Goal: Task Accomplishment & Management: Complete application form

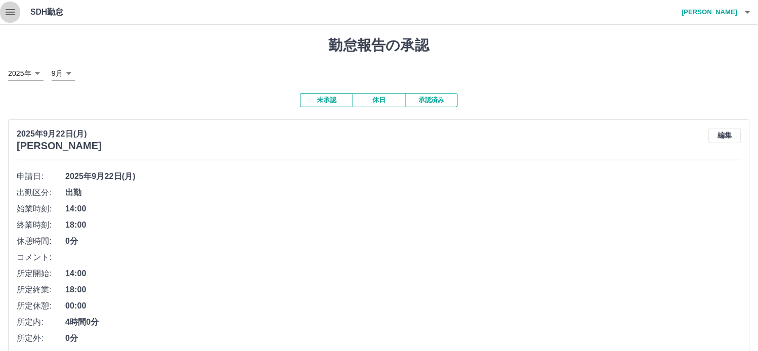
click at [11, 6] on icon "button" at bounding box center [10, 12] width 12 height 12
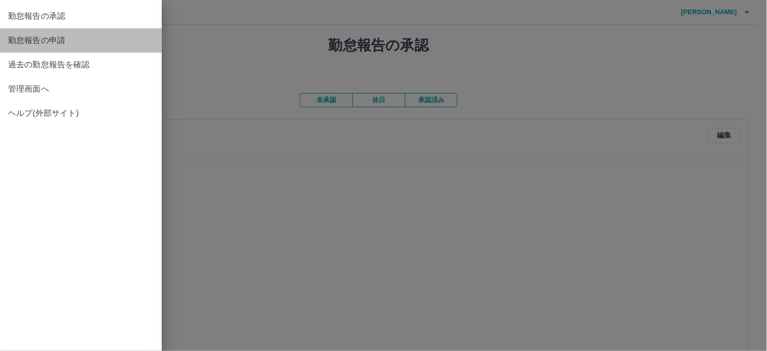
click at [58, 39] on span "勤怠報告の申請" at bounding box center [81, 40] width 146 height 12
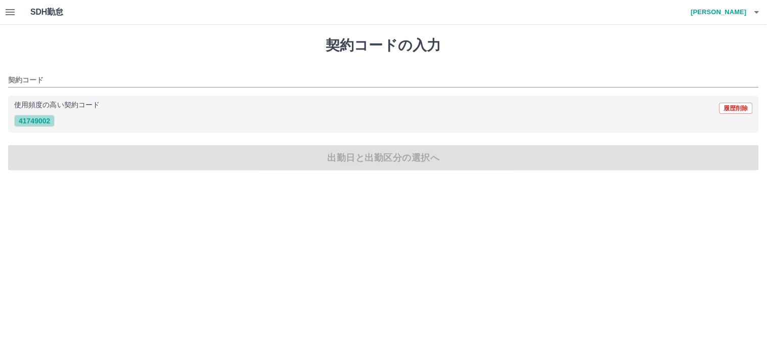
click at [39, 119] on button "41749002" at bounding box center [34, 121] width 40 height 12
type input "********"
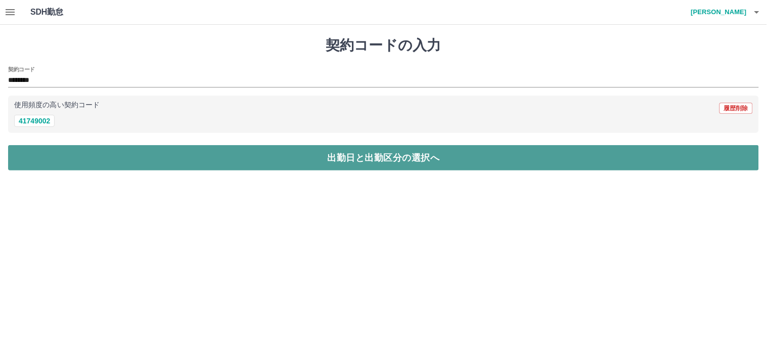
click at [271, 162] on button "出勤日と出勤区分の選択へ" at bounding box center [383, 157] width 751 height 25
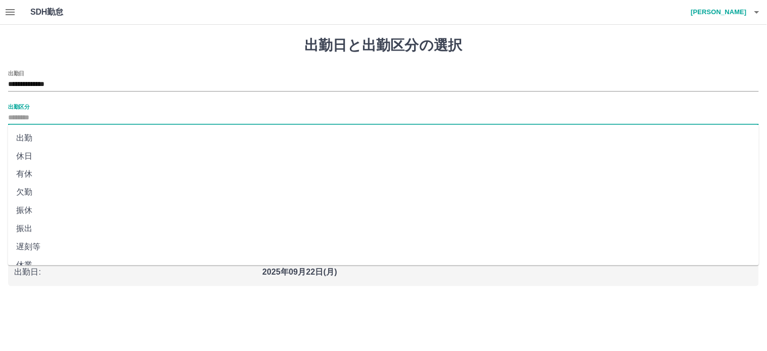
click at [69, 119] on input "出勤区分" at bounding box center [383, 118] width 751 height 13
click at [27, 139] on li "出勤" at bounding box center [384, 138] width 752 height 18
type input "**"
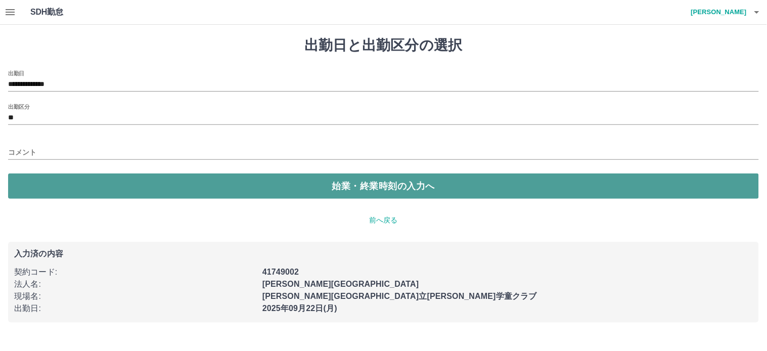
drag, startPoint x: 50, startPoint y: 186, endPoint x: 37, endPoint y: 190, distance: 13.3
click at [50, 188] on button "始業・終業時刻の入力へ" at bounding box center [383, 185] width 751 height 25
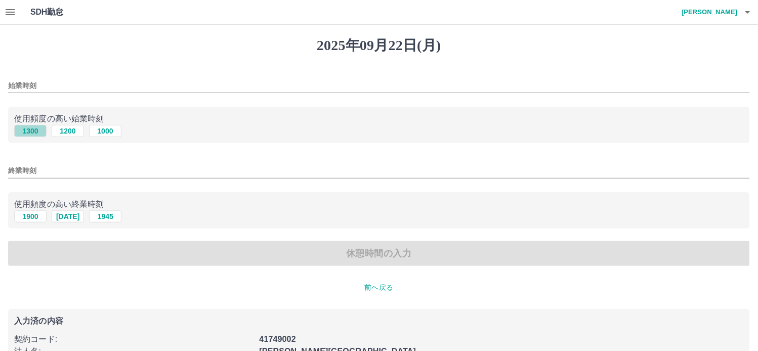
click at [34, 128] on button "1300" at bounding box center [30, 131] width 32 height 12
type input "****"
click at [29, 217] on button "1900" at bounding box center [30, 216] width 32 height 12
type input "****"
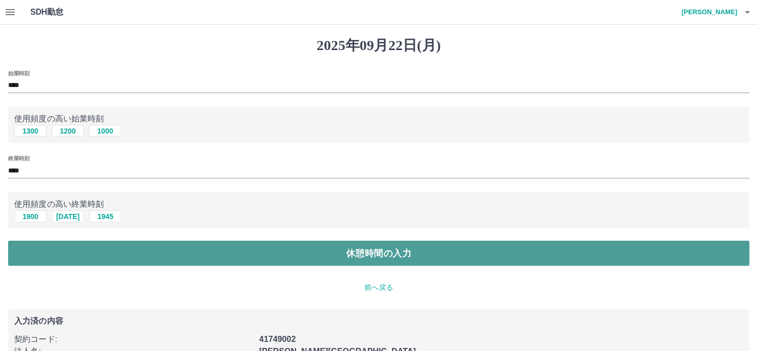
click at [254, 246] on button "休憩時間の入力" at bounding box center [379, 253] width 742 height 25
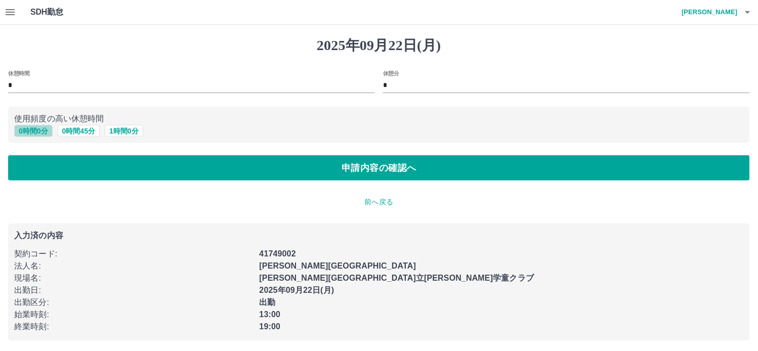
click at [24, 128] on button "0 時間 0 分" at bounding box center [33, 131] width 38 height 12
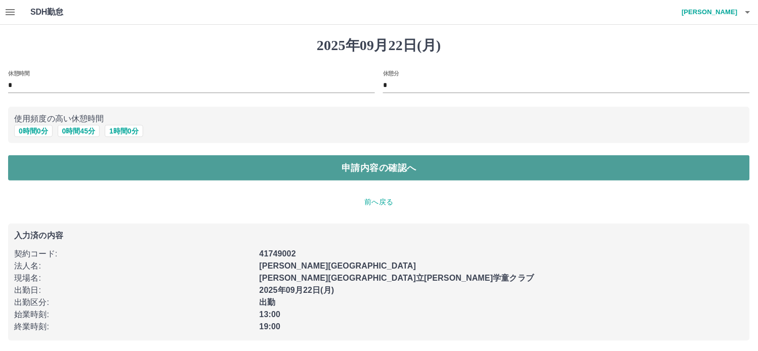
click at [152, 163] on button "申請内容の確認へ" at bounding box center [379, 167] width 742 height 25
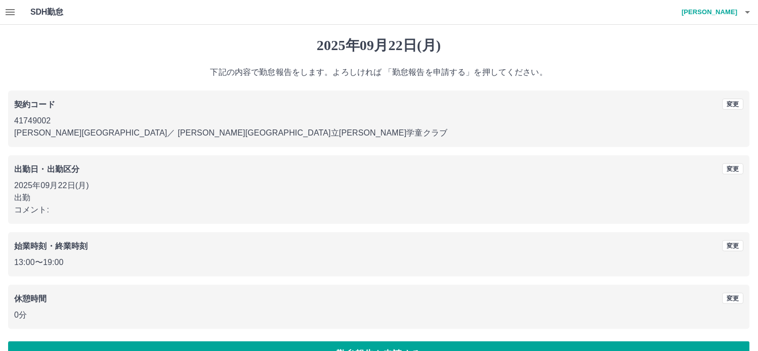
scroll to position [27, 0]
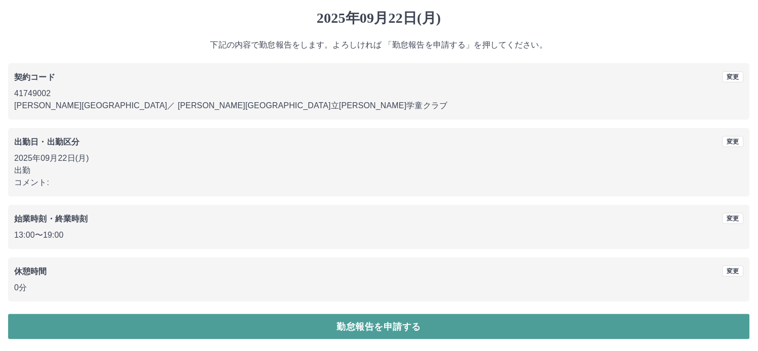
click at [353, 317] on button "勤怠報告を申請する" at bounding box center [379, 326] width 742 height 25
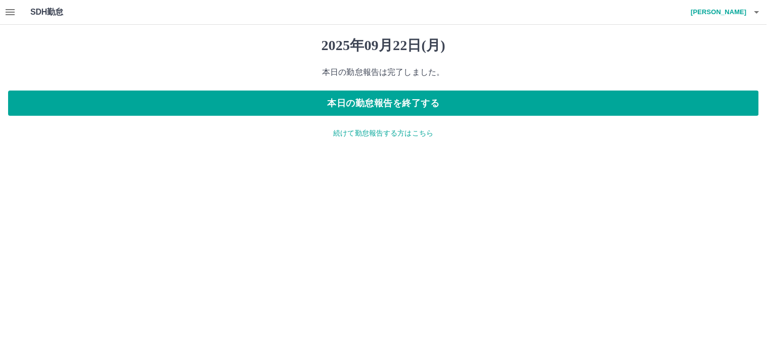
click at [12, 13] on icon "button" at bounding box center [10, 12] width 12 height 12
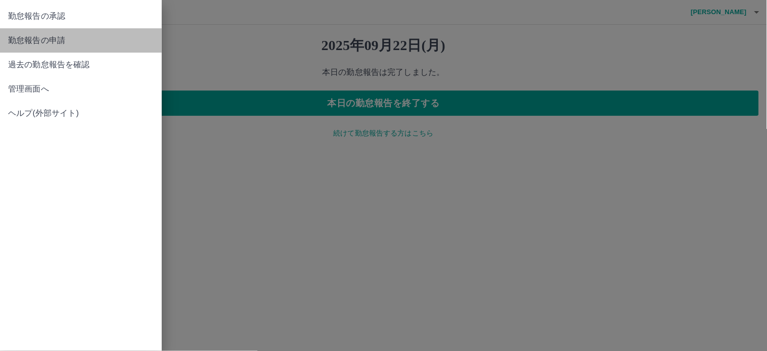
click at [66, 35] on span "勤怠報告の申請" at bounding box center [81, 40] width 146 height 12
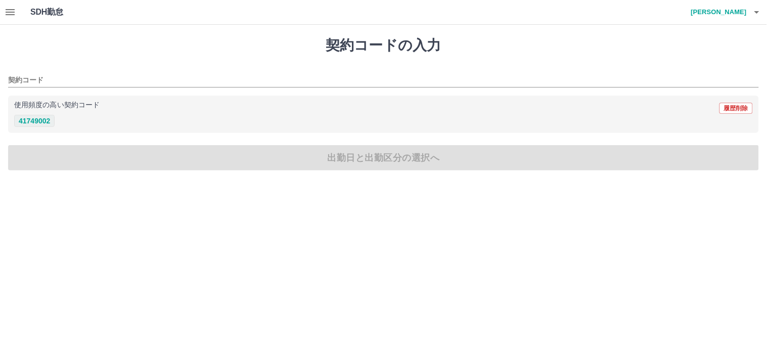
click at [34, 120] on button "41749002" at bounding box center [34, 121] width 40 height 12
type input "********"
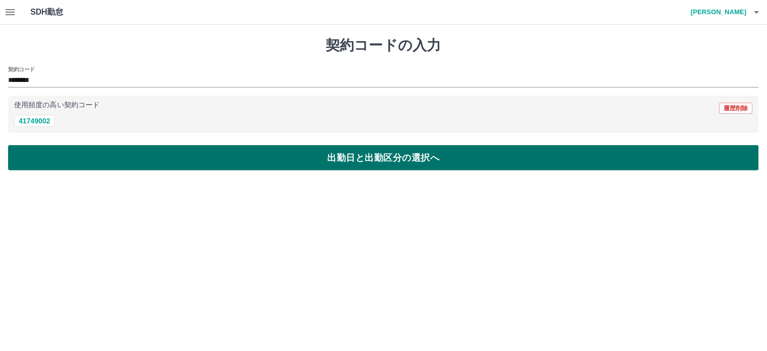
click at [221, 155] on button "出勤日と出勤区分の選択へ" at bounding box center [383, 157] width 751 height 25
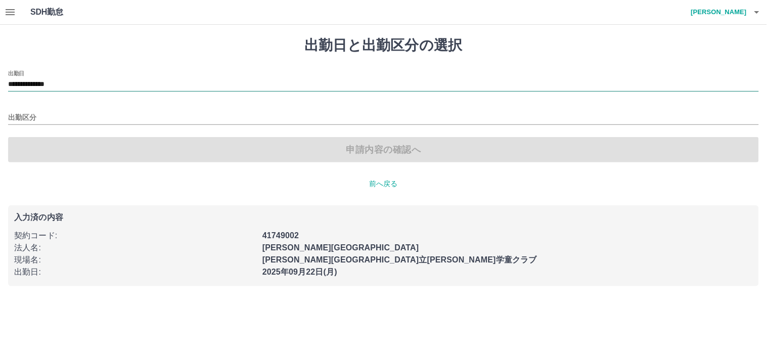
click at [90, 84] on input "**********" at bounding box center [383, 84] width 751 height 13
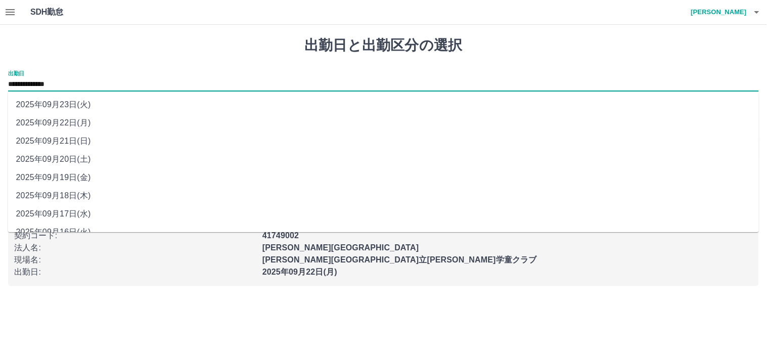
click at [63, 160] on li "2025年09月20日(土)" at bounding box center [384, 159] width 752 height 18
type input "**********"
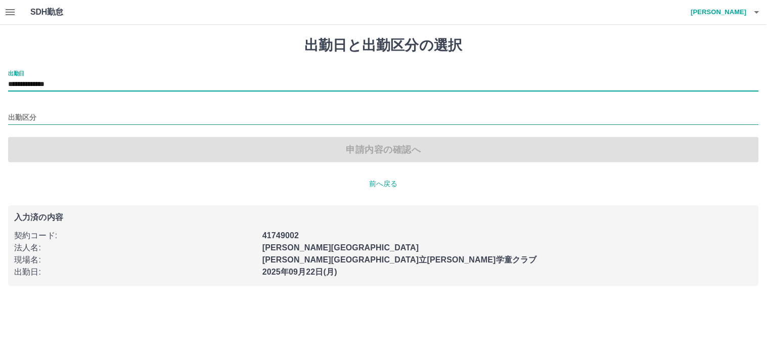
click at [76, 118] on input "出勤区分" at bounding box center [383, 118] width 751 height 13
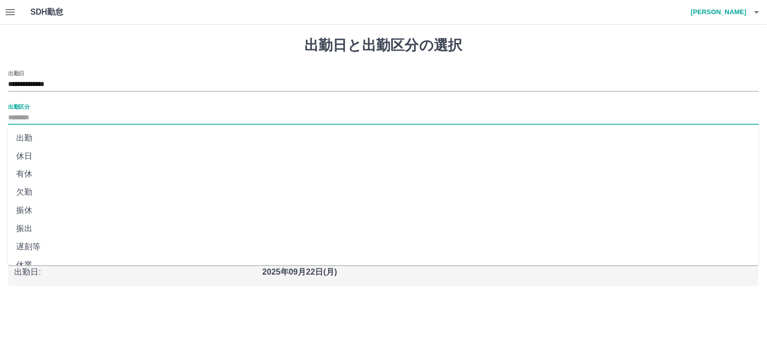
click at [31, 154] on li "休日" at bounding box center [384, 156] width 752 height 18
type input "**"
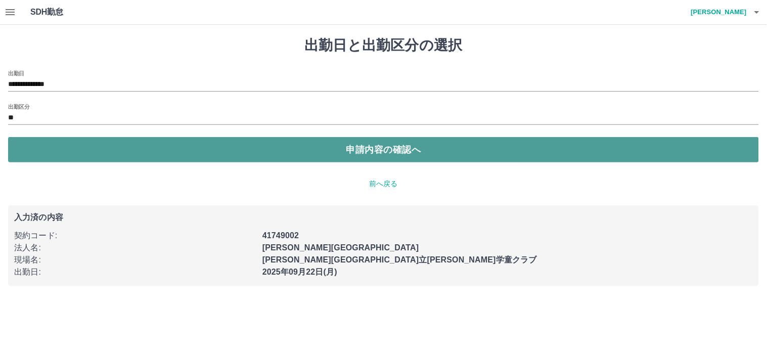
click at [327, 149] on button "申請内容の確認へ" at bounding box center [383, 149] width 751 height 25
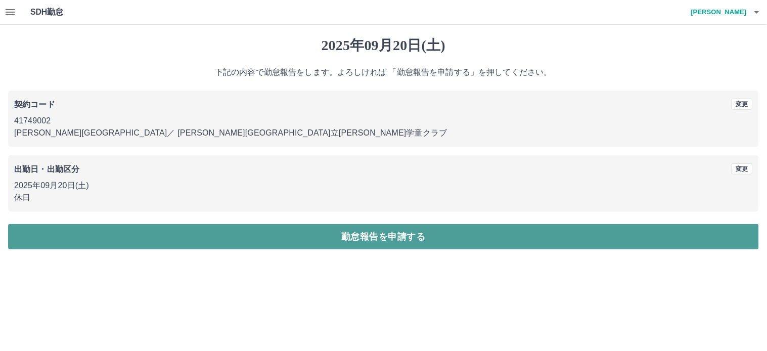
click at [385, 234] on button "勤怠報告を申請する" at bounding box center [383, 236] width 751 height 25
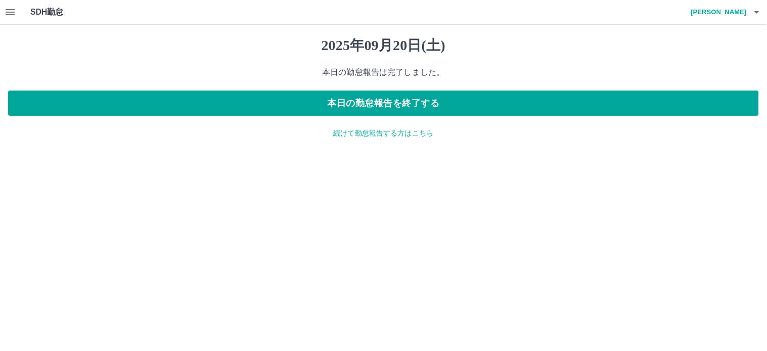
click at [408, 130] on p "続けて勤怠報告する方はこちら" at bounding box center [383, 133] width 751 height 11
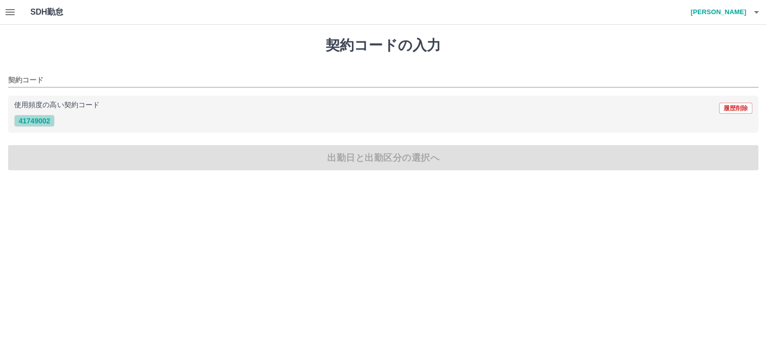
click at [42, 117] on button "41749002" at bounding box center [34, 121] width 40 height 12
type input "********"
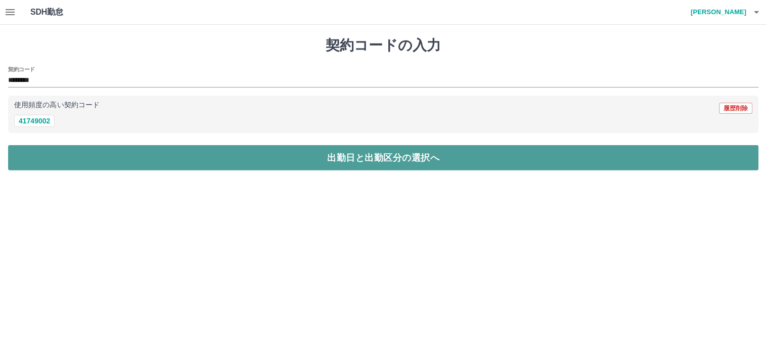
click at [265, 157] on button "出勤日と出勤区分の選択へ" at bounding box center [383, 157] width 751 height 25
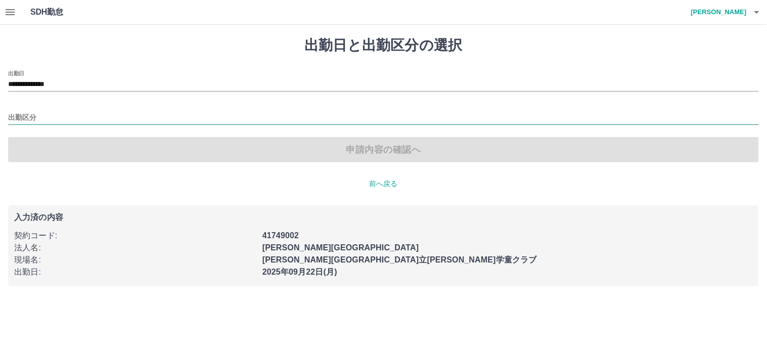
click at [48, 116] on input "出勤区分" at bounding box center [383, 118] width 751 height 13
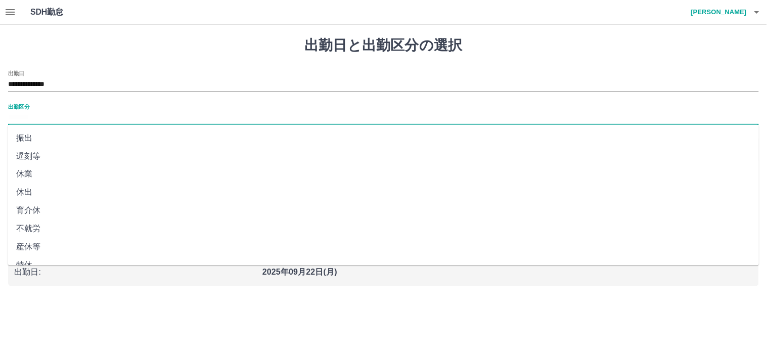
scroll to position [112, 0]
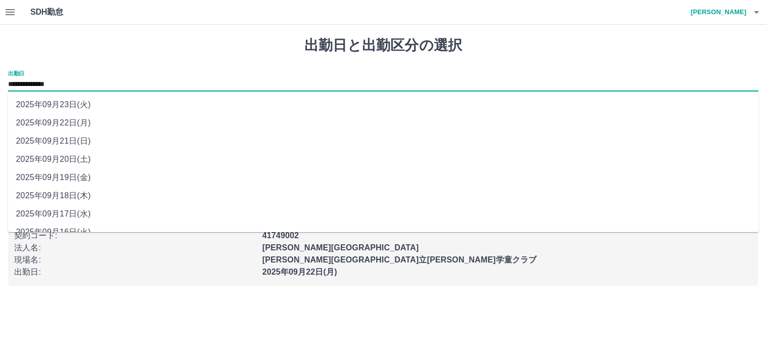
click at [84, 88] on input "**********" at bounding box center [383, 84] width 751 height 13
click at [65, 141] on li "2025年09月21日(日)" at bounding box center [384, 141] width 752 height 18
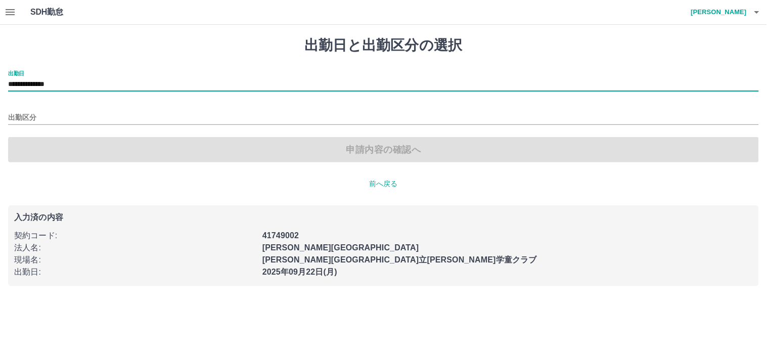
type input "**********"
click at [69, 110] on div "出勤区分" at bounding box center [383, 114] width 751 height 21
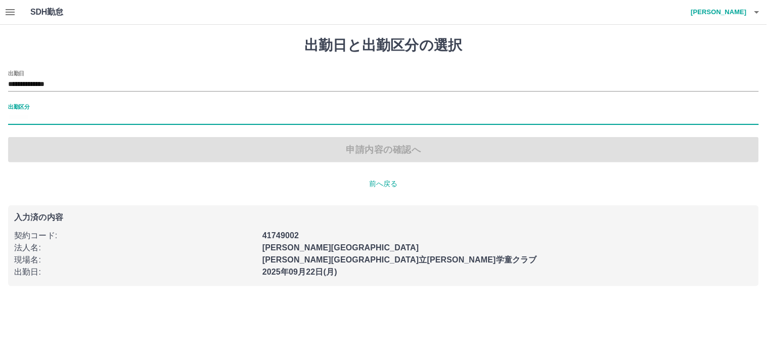
click at [64, 116] on input "出勤区分" at bounding box center [383, 118] width 751 height 13
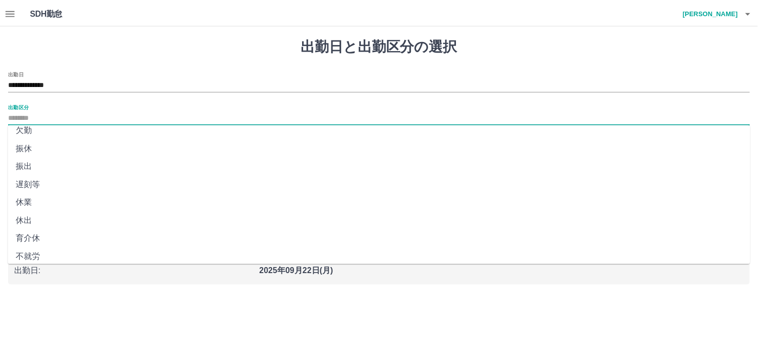
scroll to position [168, 0]
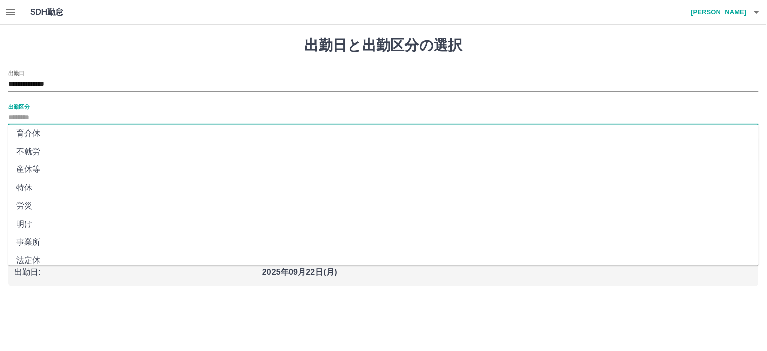
click at [36, 256] on li "法定休" at bounding box center [384, 261] width 752 height 18
type input "***"
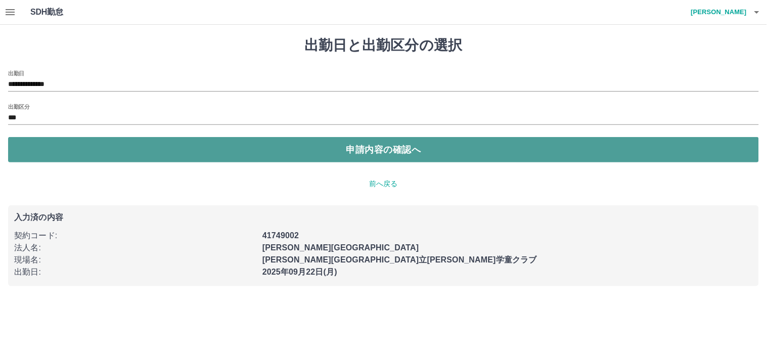
click at [166, 158] on button "申請内容の確認へ" at bounding box center [383, 149] width 751 height 25
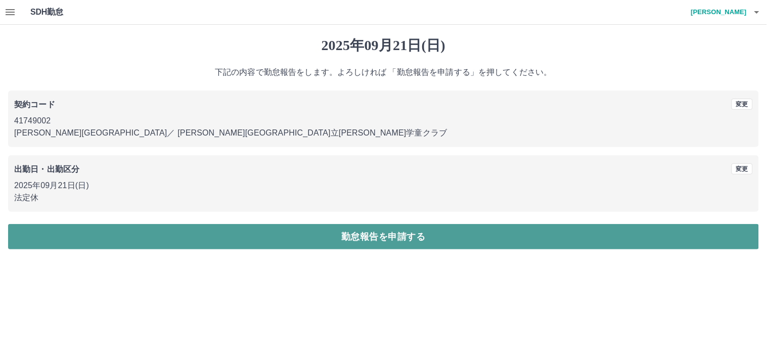
click at [219, 230] on button "勤怠報告を申請する" at bounding box center [383, 236] width 751 height 25
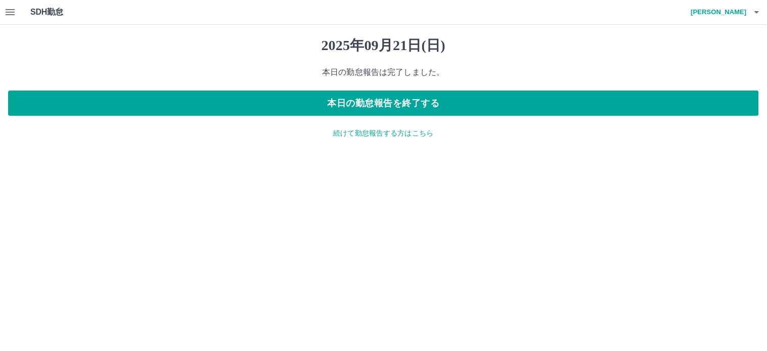
click at [9, 15] on icon "button" at bounding box center [10, 12] width 12 height 12
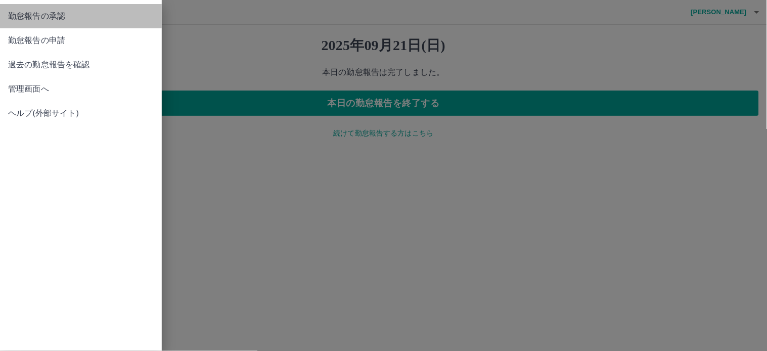
click at [52, 7] on link "勤怠報告の承認" at bounding box center [81, 16] width 162 height 24
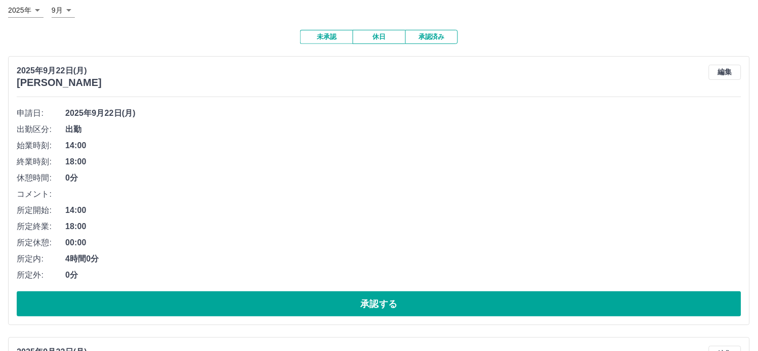
scroll to position [112, 0]
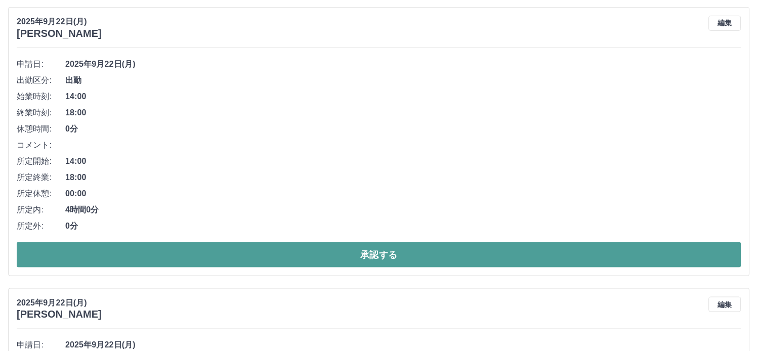
click at [316, 251] on button "承認する" at bounding box center [379, 254] width 724 height 25
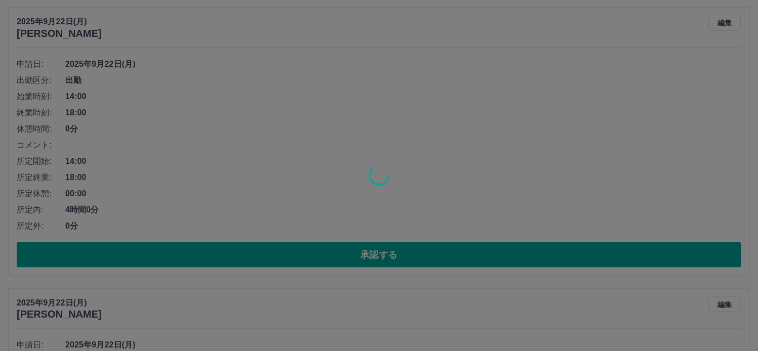
scroll to position [0, 0]
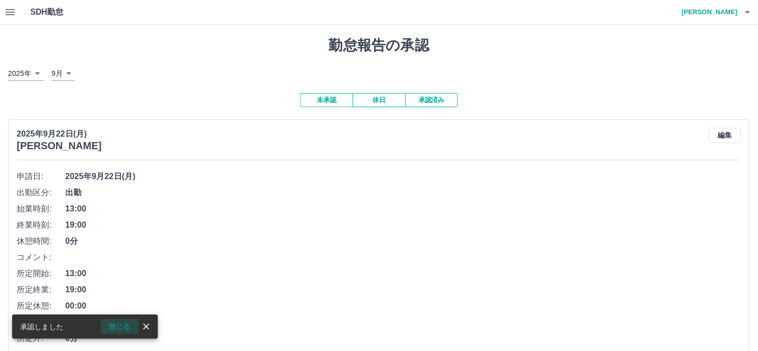
click at [119, 326] on button "閉じる" at bounding box center [120, 326] width 38 height 15
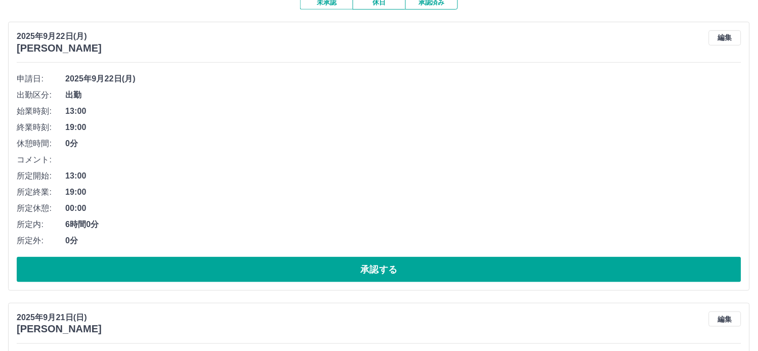
scroll to position [112, 0]
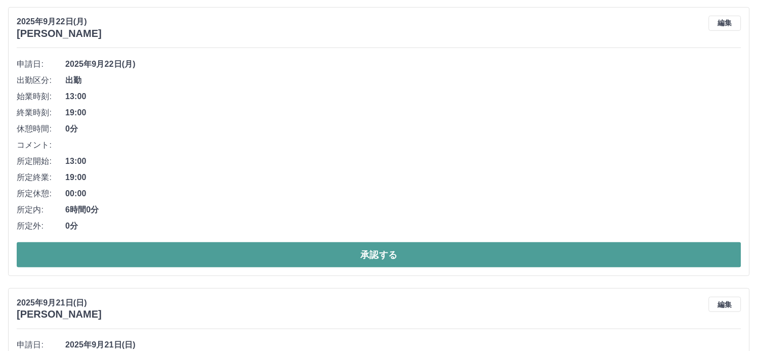
click at [329, 252] on button "承認する" at bounding box center [379, 254] width 724 height 25
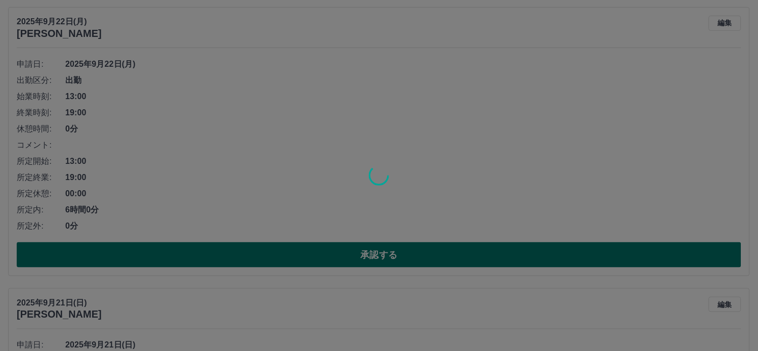
scroll to position [0, 0]
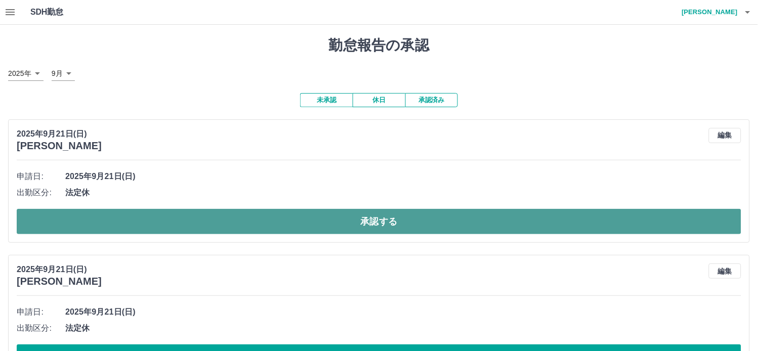
click at [330, 222] on button "承認する" at bounding box center [379, 221] width 724 height 25
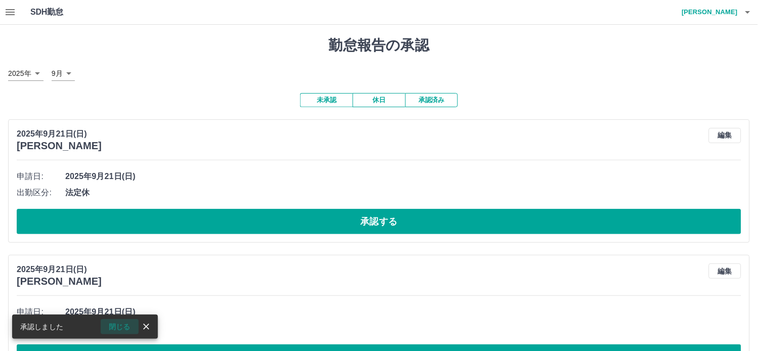
click at [119, 329] on button "閉じる" at bounding box center [120, 326] width 38 height 15
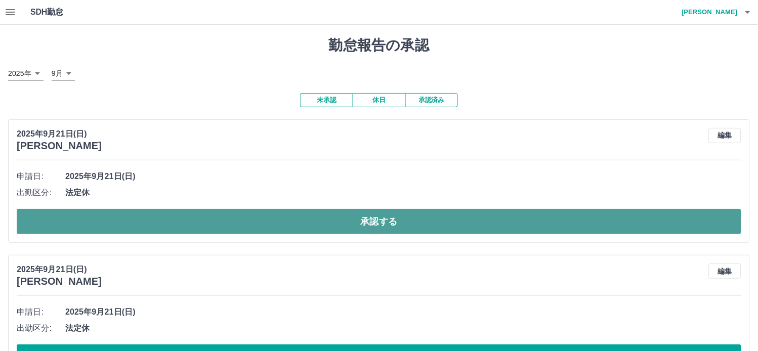
click at [324, 223] on button "承認する" at bounding box center [379, 221] width 724 height 25
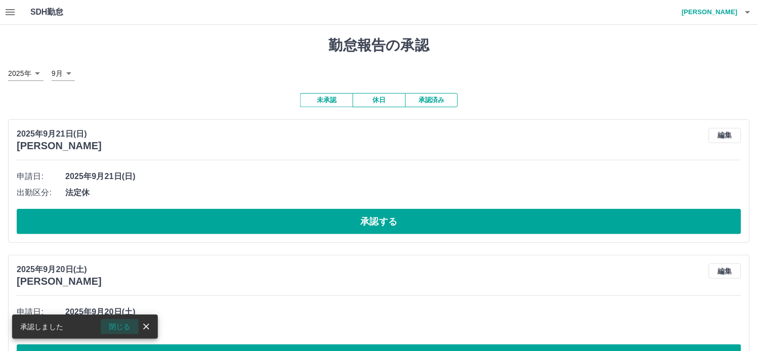
click at [109, 327] on button "閉じる" at bounding box center [120, 326] width 38 height 15
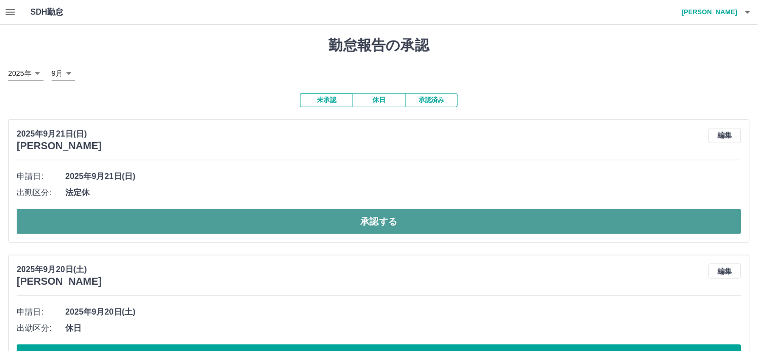
click at [313, 216] on button "承認する" at bounding box center [379, 221] width 724 height 25
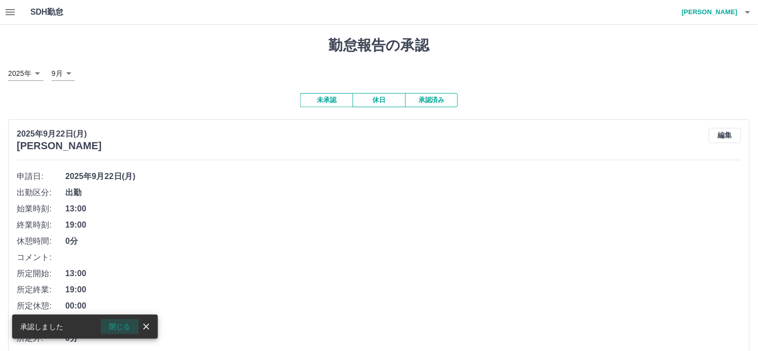
click at [124, 325] on button "閉じる" at bounding box center [120, 326] width 38 height 15
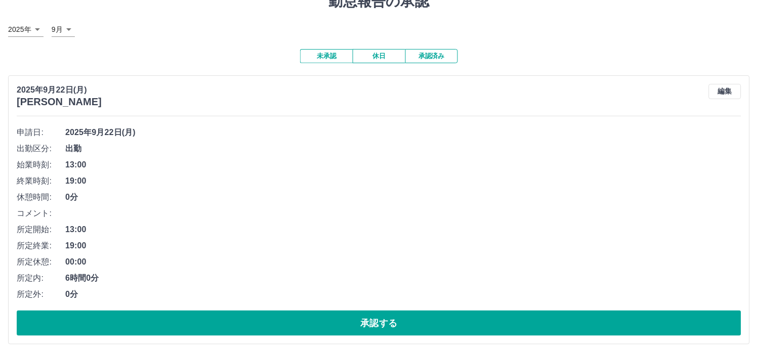
scroll to position [112, 0]
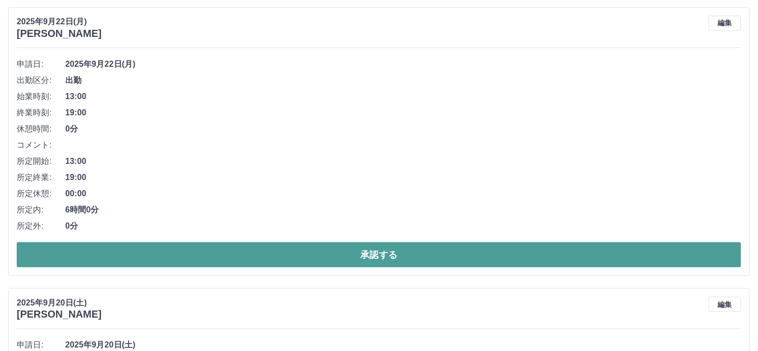
click at [311, 248] on button "承認する" at bounding box center [379, 254] width 724 height 25
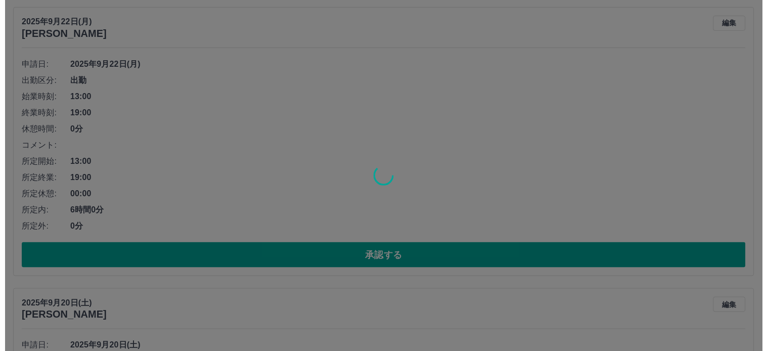
scroll to position [0, 0]
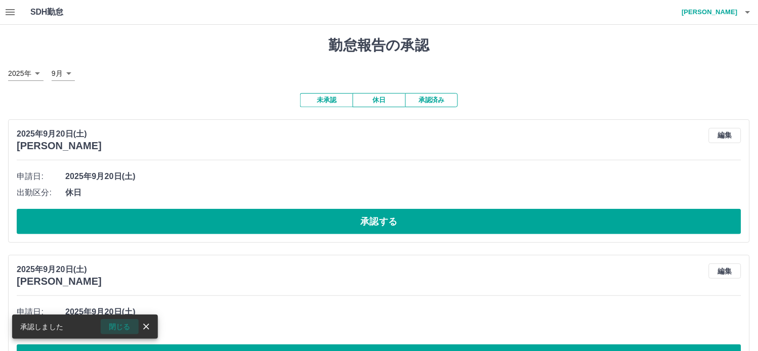
click at [120, 326] on button "閉じる" at bounding box center [120, 326] width 38 height 15
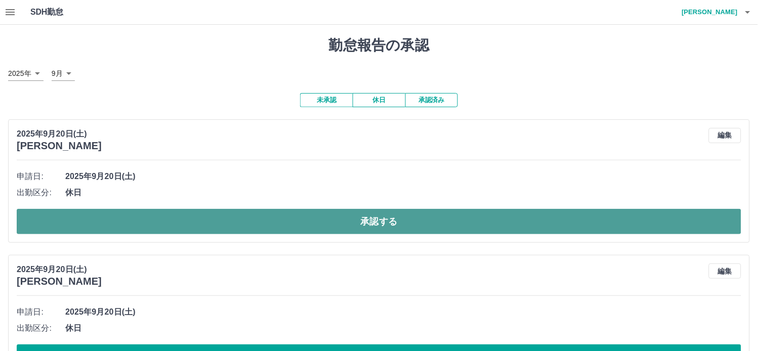
click at [375, 220] on button "承認する" at bounding box center [379, 221] width 724 height 25
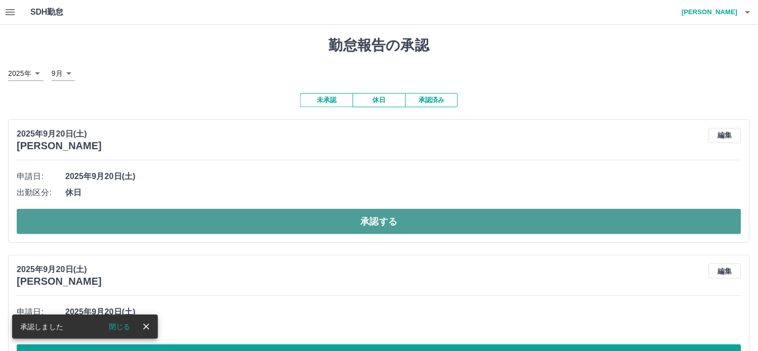
click at [362, 225] on button "承認する" at bounding box center [379, 221] width 724 height 25
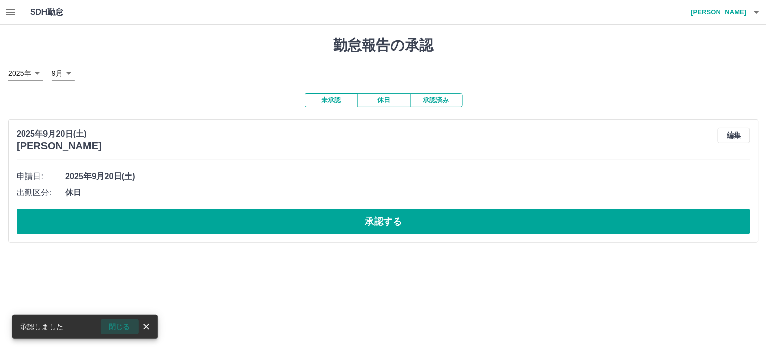
click at [121, 327] on button "閉じる" at bounding box center [120, 326] width 38 height 15
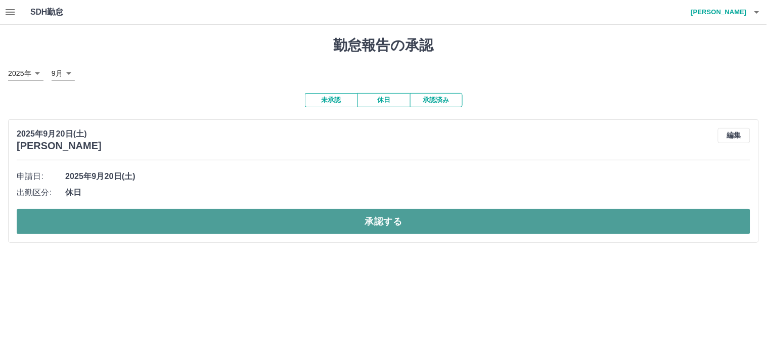
click at [412, 214] on button "承認する" at bounding box center [384, 221] width 734 height 25
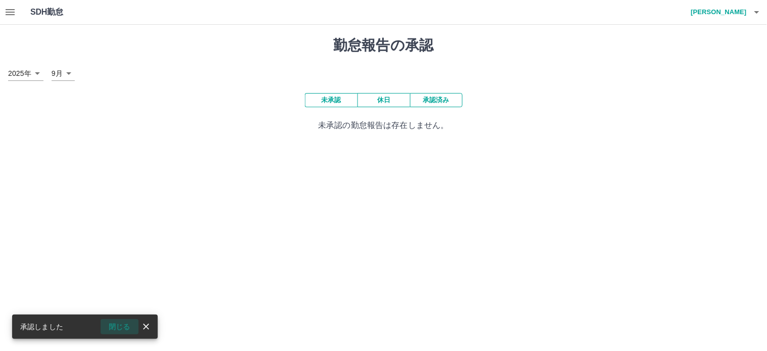
drag, startPoint x: 116, startPoint y: 327, endPoint x: 52, endPoint y: 272, distance: 85.0
click at [116, 326] on button "閉じる" at bounding box center [120, 326] width 38 height 15
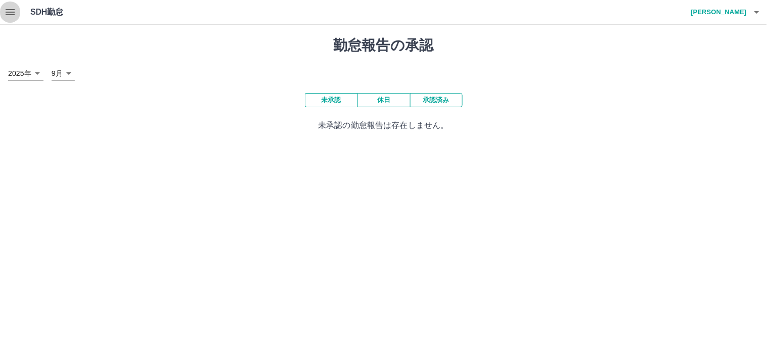
click at [9, 10] on icon "button" at bounding box center [10, 12] width 12 height 12
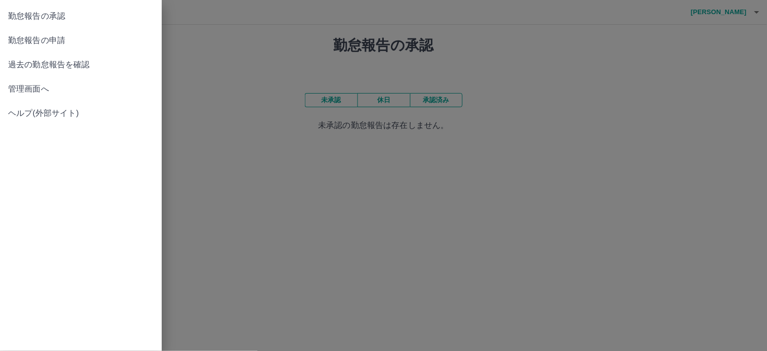
click at [403, 160] on div at bounding box center [383, 175] width 767 height 351
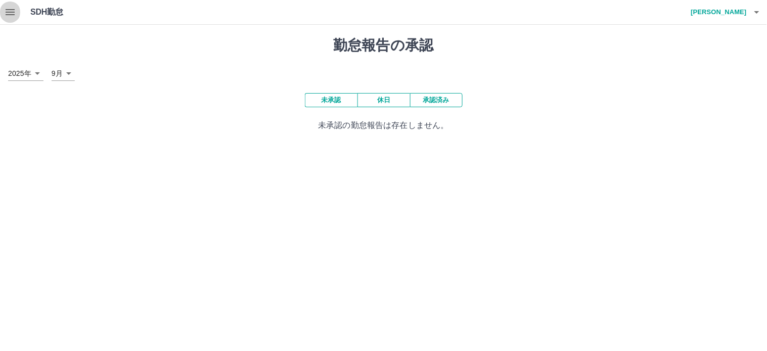
click at [12, 16] on icon "button" at bounding box center [10, 12] width 12 height 12
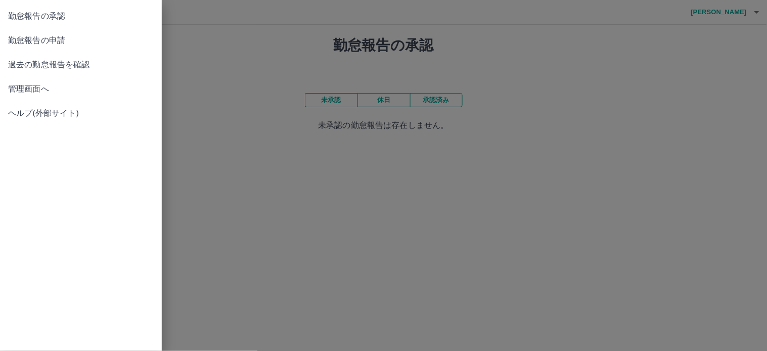
click at [63, 14] on span "勤怠報告の承認" at bounding box center [81, 16] width 146 height 12
